Goal: Check status: Check status

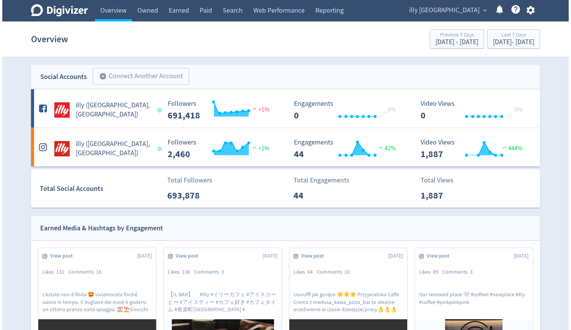
scroll to position [539, 0]
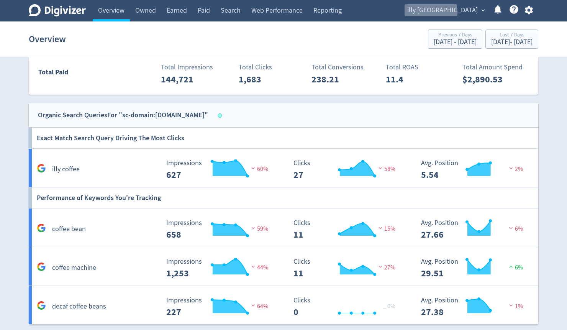
click at [465, 12] on span "illy [GEOGRAPHIC_DATA]" at bounding box center [442, 10] width 70 height 12
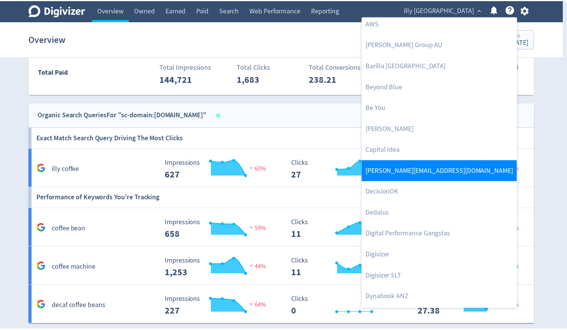
scroll to position [153, 0]
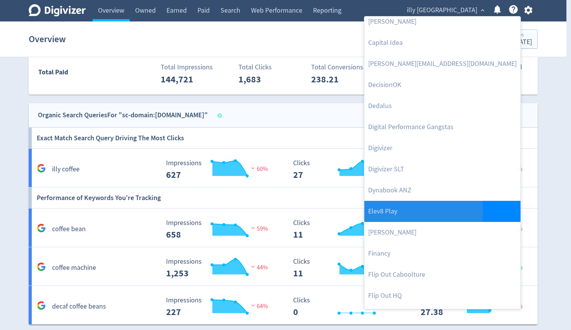
click at [395, 211] on link "Elev8 Play" at bounding box center [442, 211] width 156 height 21
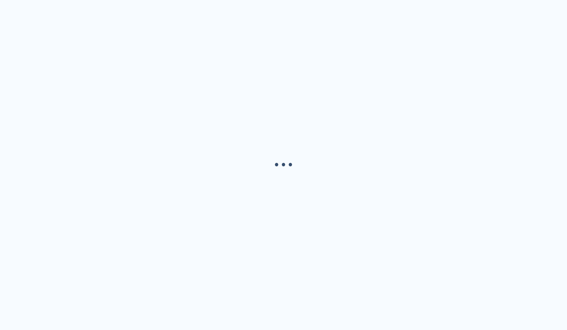
scroll to position [0, 0]
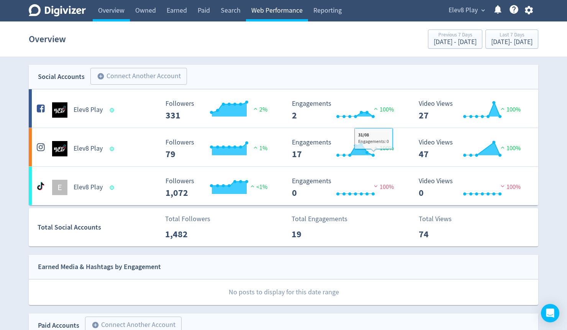
click at [263, 9] on link "Web Performance" at bounding box center [277, 10] width 62 height 21
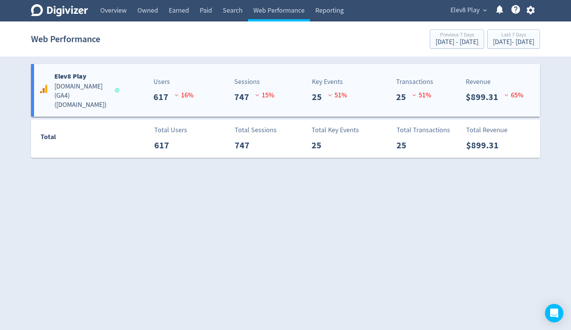
click at [93, 90] on h5 "[DOMAIN_NAME] (GA4) ( [DOMAIN_NAME] )" at bounding box center [81, 96] width 54 height 28
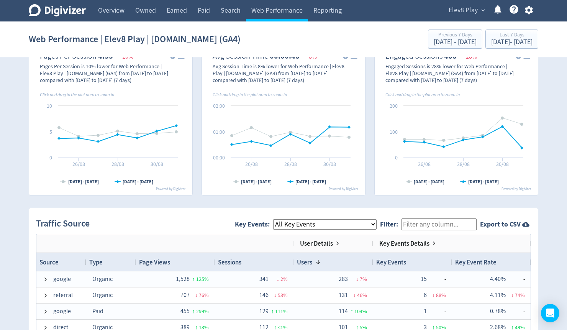
scroll to position [398, 0]
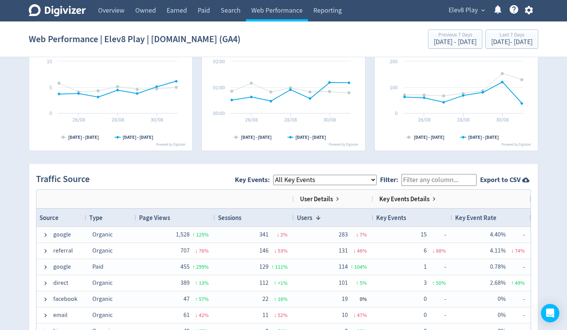
click at [324, 178] on select "All Key Events eCommerce purchase" at bounding box center [324, 180] width 103 height 10
select select "eCommerce"
click at [279, 175] on select "All Key Events eCommerce purchase" at bounding box center [324, 180] width 103 height 10
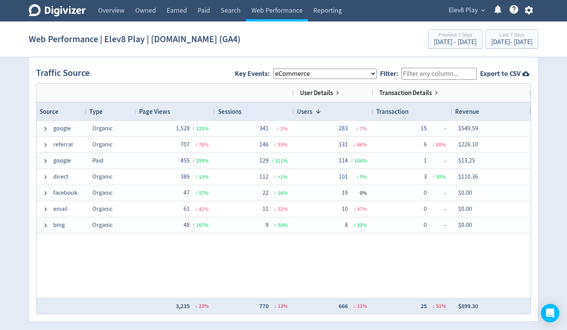
scroll to position [490, 0]
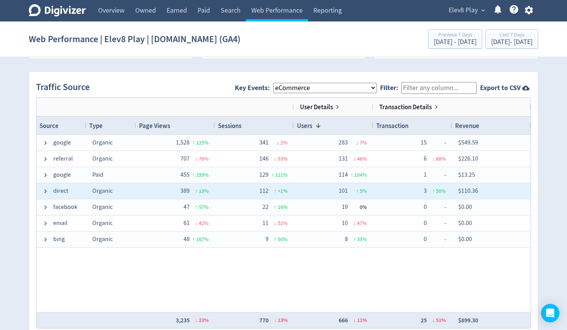
drag, startPoint x: 424, startPoint y: 190, endPoint x: 419, endPoint y: 191, distance: 5.4
click at [419, 191] on div "3 ↑ 50 %" at bounding box center [412, 190] width 67 height 15
click at [46, 189] on span at bounding box center [45, 191] width 6 height 6
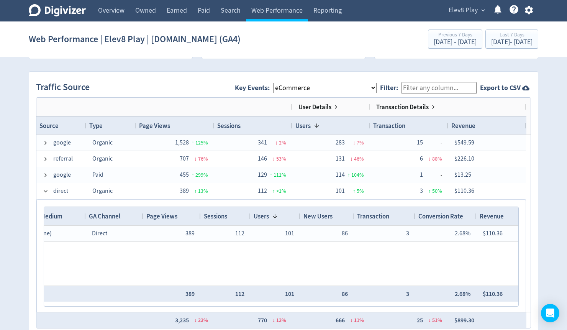
scroll to position [0, 0]
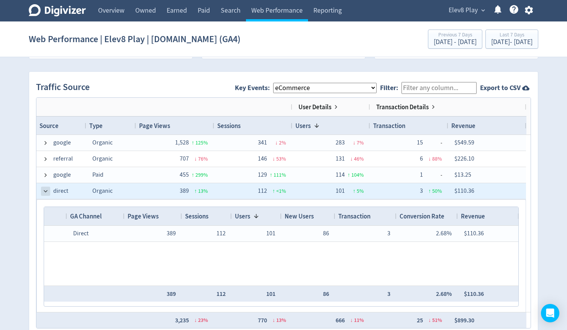
click at [43, 191] on span at bounding box center [45, 191] width 6 height 6
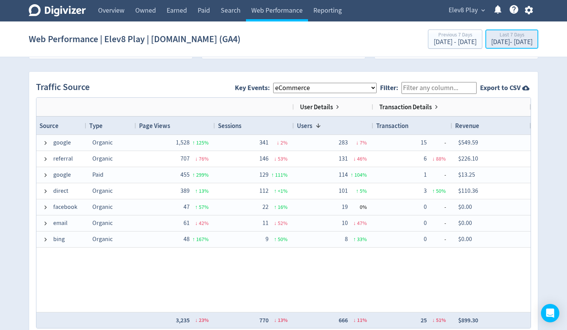
click at [491, 37] on div "Last 7 Days" at bounding box center [511, 35] width 41 height 7
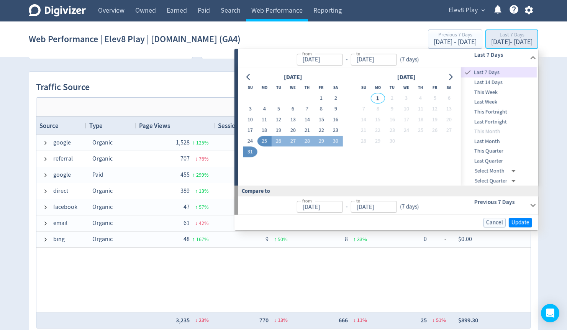
type input "[DATE]"
click at [291, 130] on button "20" at bounding box center [293, 130] width 14 height 11
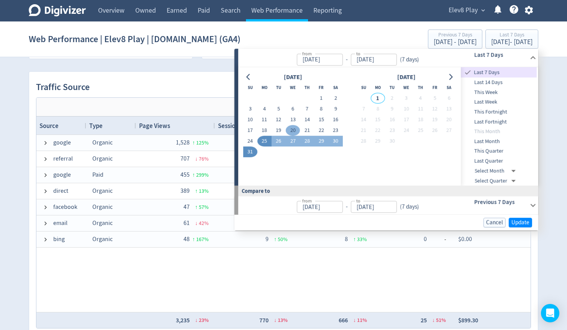
type input "[DATE]"
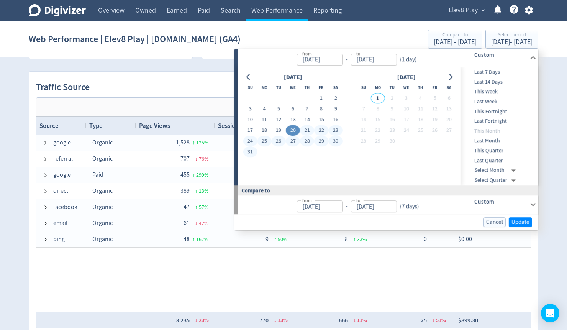
click at [247, 153] on button "31" at bounding box center [250, 152] width 14 height 11
type input "[DATE]"
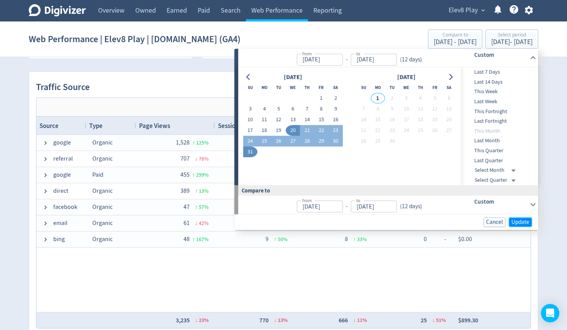
click at [519, 219] on span "Update" at bounding box center [520, 222] width 18 height 6
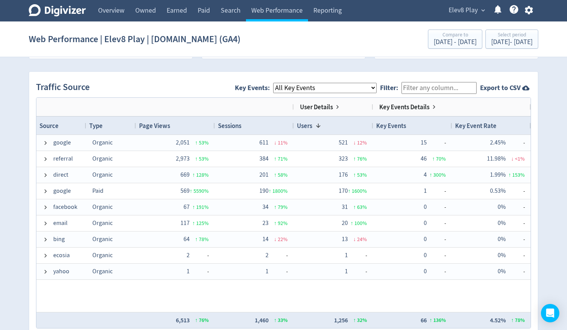
click at [437, 73] on div "Traffic Source Key Events: All Key Events eCommerce purchase Filter: Export to …" at bounding box center [283, 203] width 508 height 263
click at [347, 91] on select "All Key Events eCommerce purchase" at bounding box center [324, 88] width 103 height 10
select select "eCommerce"
click at [279, 83] on select "All Key Events eCommerce purchase" at bounding box center [324, 88] width 103 height 10
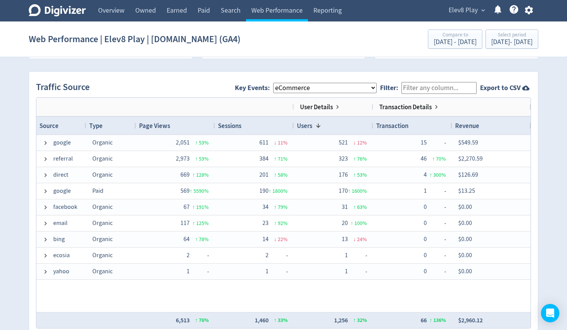
click at [470, 126] on span "Revenue" at bounding box center [467, 125] width 24 height 8
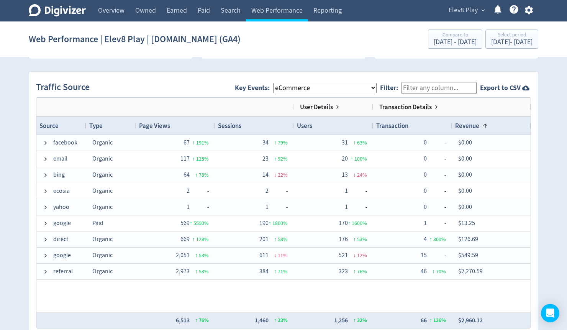
click at [470, 125] on span "Revenue" at bounding box center [467, 125] width 24 height 8
